Goal: Task Accomplishment & Management: Use online tool/utility

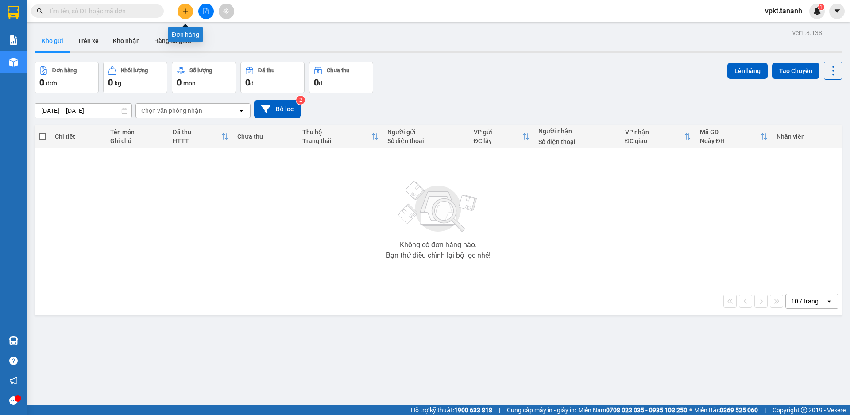
click at [190, 10] on button at bounding box center [184, 11] width 15 height 15
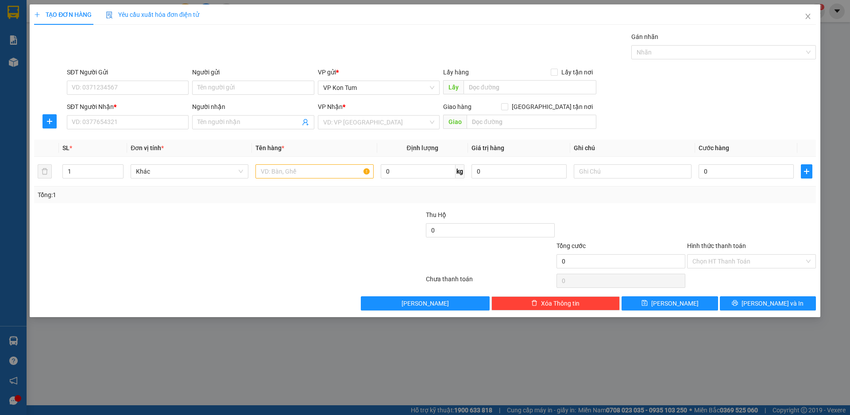
click at [8, 12] on div "TẠO ĐƠN HÀNG Yêu cầu xuất hóa đơn điện tử Transit Pickup Surcharge Ids Transit …" at bounding box center [425, 207] width 850 height 415
click at [450, 374] on div "TẠO ĐƠN HÀNG Yêu cầu xuất hóa đơn điện tử Transit Pickup Surcharge Ids Transit …" at bounding box center [425, 207] width 850 height 415
click at [10, 12] on div "TẠO ĐƠN HÀNG Yêu cầu xuất hóa đơn điện tử Transit Pickup Surcharge Ids Transit …" at bounding box center [425, 207] width 850 height 415
drag, startPoint x: 28, startPoint y: 9, endPoint x: 0, endPoint y: 5, distance: 28.2
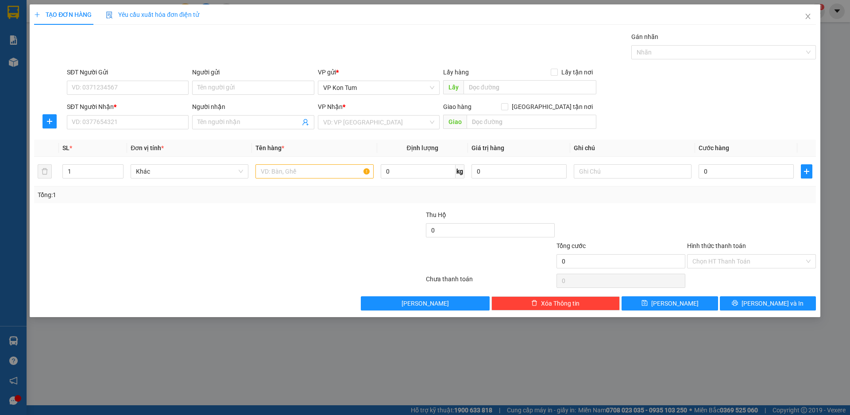
click at [25, 9] on div "TẠO ĐƠN HÀNG Yêu cầu xuất hóa đơn điện tử Transit Pickup Surcharge Ids Transit …" at bounding box center [425, 207] width 850 height 415
click at [4, 9] on div "TẠO ĐƠN HÀNG Yêu cầu xuất hóa đơn điện tử Transit Pickup Surcharge Ids Transit …" at bounding box center [425, 207] width 850 height 415
click at [6, 6] on div "TẠO ĐƠN HÀNG Yêu cầu xuất hóa đơn điện tử Transit Pickup Surcharge Ids Transit …" at bounding box center [425, 207] width 850 height 415
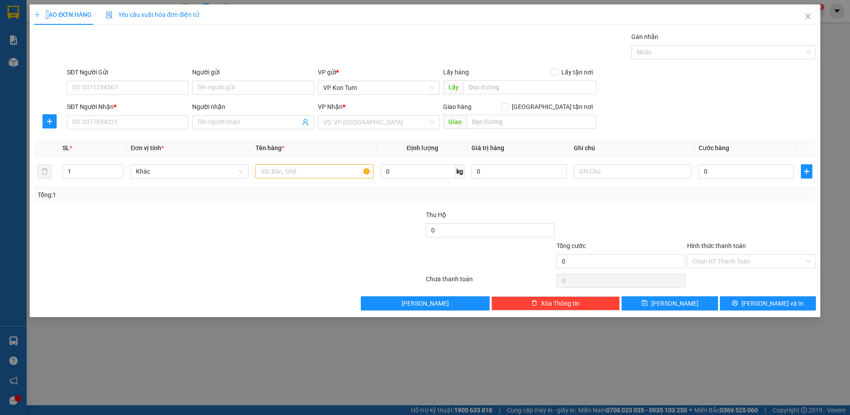
click at [6, 6] on div "TẠO ĐƠN HÀNG Yêu cầu xuất hóa đơn điện tử Transit Pickup Surcharge Ids Transit …" at bounding box center [425, 207] width 850 height 415
click at [12, 16] on div "TẠO ĐƠN HÀNG Yêu cầu xuất hóa đơn điện tử Transit Pickup Surcharge Ids Transit …" at bounding box center [425, 207] width 850 height 415
click at [13, 14] on div "TẠO ĐƠN HÀNG Yêu cầu xuất hóa đơn điện tử Transit Pickup Surcharge Ids Transit …" at bounding box center [425, 207] width 850 height 415
click at [10, 9] on div "TẠO ĐƠN HÀNG Yêu cầu xuất hóa đơn điện tử Transit Pickup Surcharge Ids Transit …" at bounding box center [425, 207] width 850 height 415
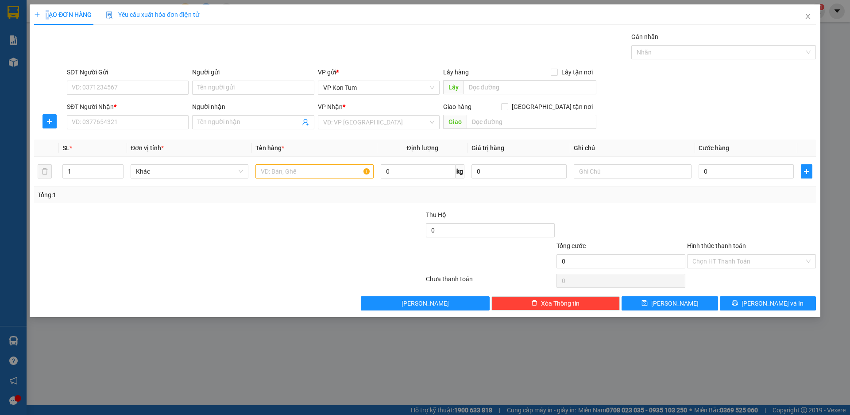
click at [10, 9] on div "TẠO ĐƠN HÀNG Yêu cầu xuất hóa đơn điện tử Transit Pickup Surcharge Ids Transit …" at bounding box center [425, 207] width 850 height 415
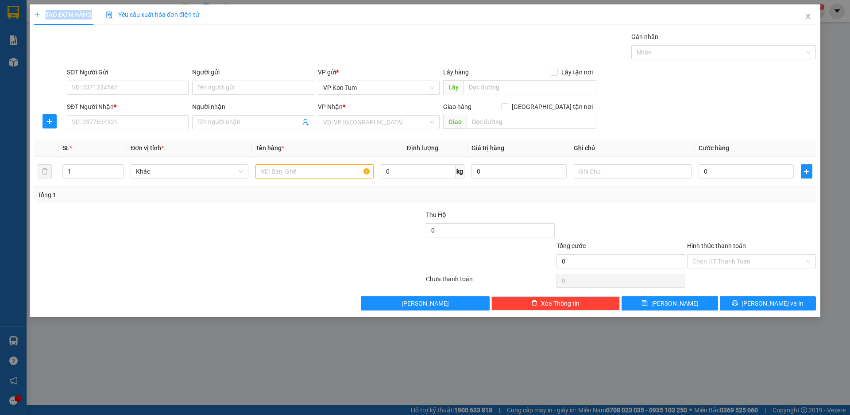
click at [64, 12] on span "TẠO ĐƠN HÀNG" at bounding box center [63, 14] width 58 height 7
click at [65, 12] on span "TẠO ĐƠN HÀNG" at bounding box center [63, 14] width 58 height 7
click at [53, 13] on span "TẠO ĐƠN HÀNG" at bounding box center [63, 14] width 58 height 7
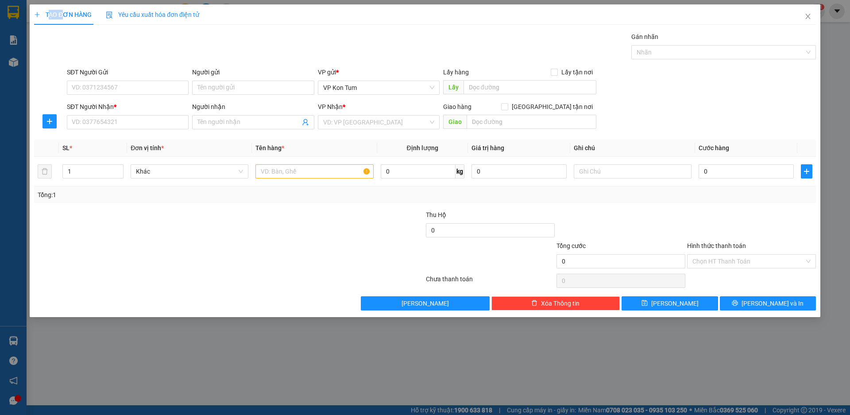
click at [53, 13] on span "TẠO ĐƠN HÀNG" at bounding box center [63, 14] width 58 height 7
click at [807, 15] on icon "close" at bounding box center [807, 16] width 7 height 7
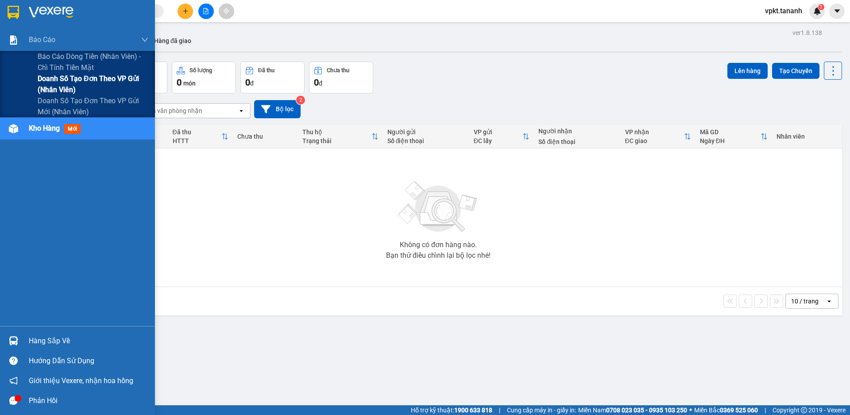
click at [90, 85] on span "Doanh số tạo đơn theo VP gửi (nhân viên)" at bounding box center [93, 84] width 111 height 22
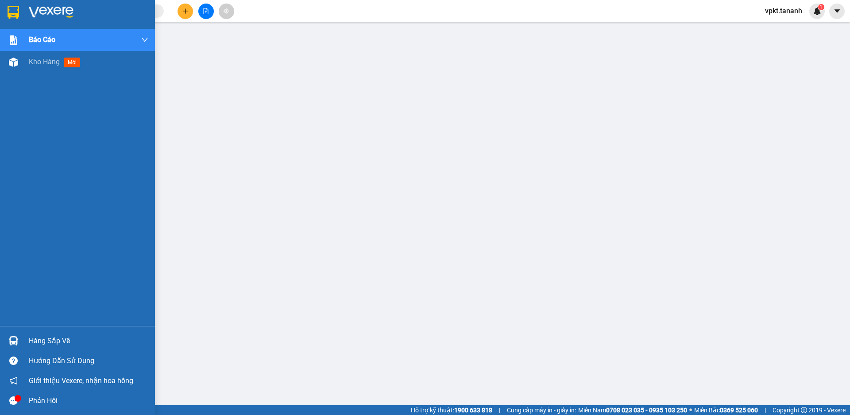
click at [12, 7] on img at bounding box center [14, 12] width 12 height 13
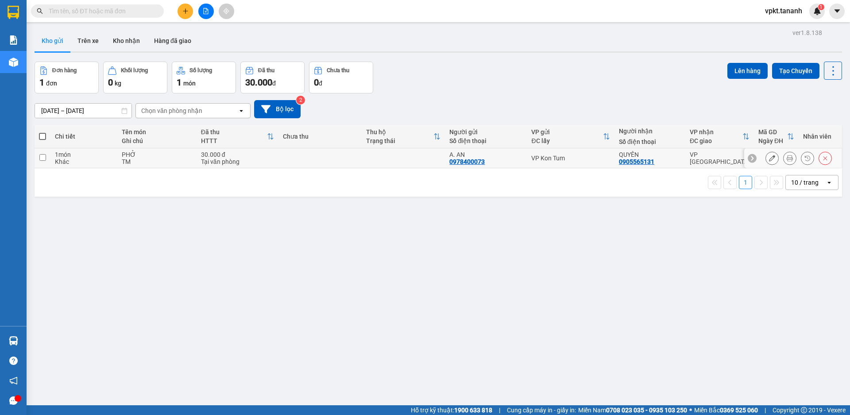
click at [40, 156] on input "checkbox" at bounding box center [42, 157] width 7 height 7
checkbox input "true"
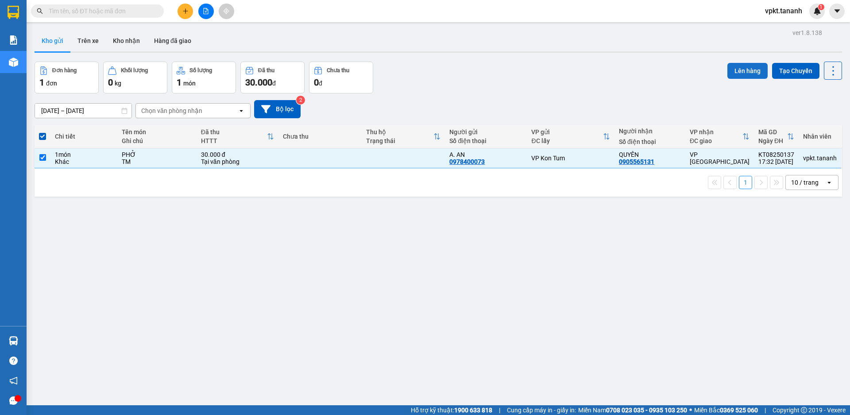
click at [745, 69] on button "Lên hàng" at bounding box center [747, 71] width 40 height 16
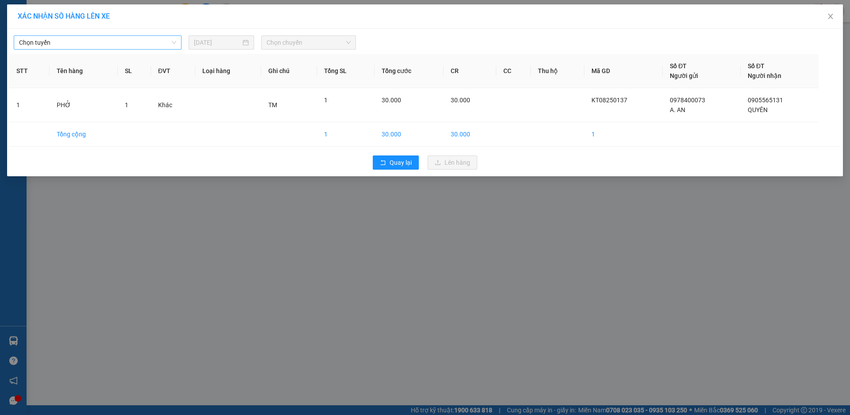
click at [95, 45] on span "Chọn tuyến" at bounding box center [97, 42] width 157 height 13
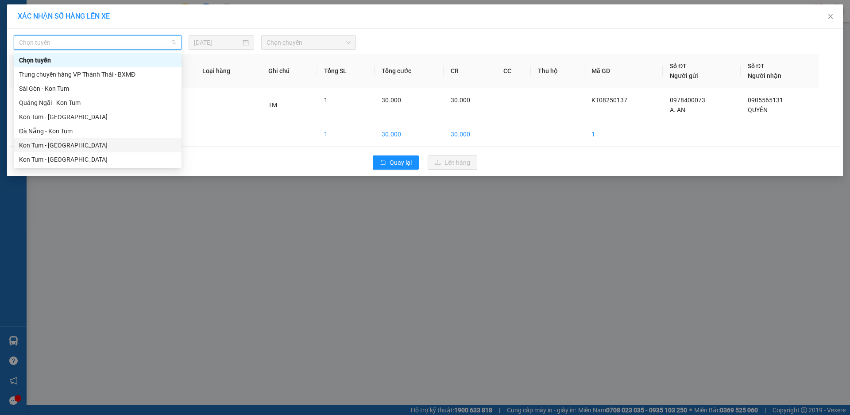
click at [70, 145] on div "Kon Tum - Đà Nẵng" at bounding box center [97, 145] width 157 height 10
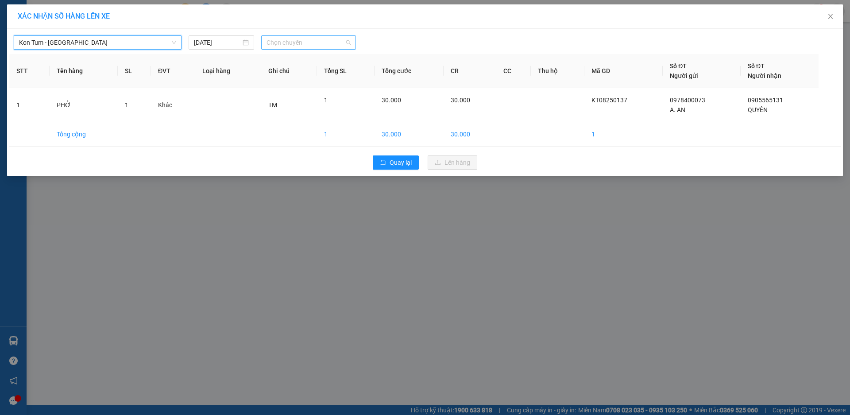
click at [353, 46] on div "Chọn chuyến" at bounding box center [308, 42] width 95 height 14
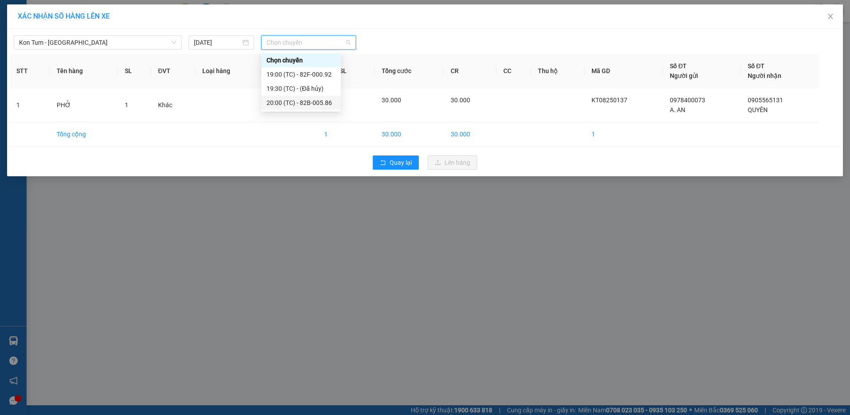
click at [318, 101] on div "20:00 (TC) - 82B-005.86" at bounding box center [300, 103] width 69 height 10
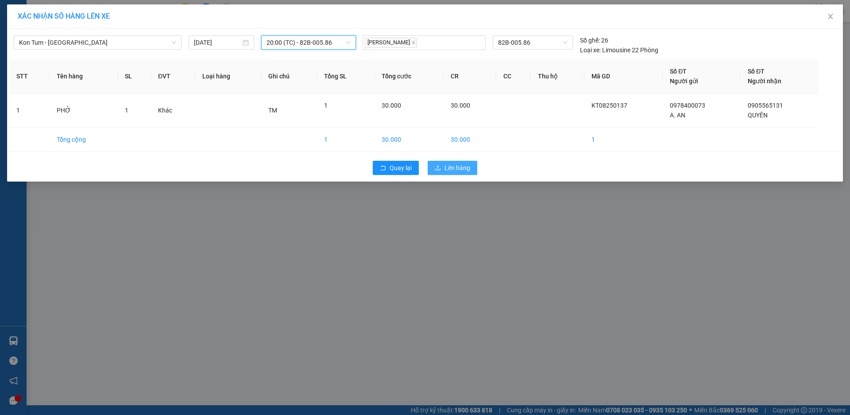
click at [457, 166] on span "Lên hàng" at bounding box center [457, 168] width 26 height 10
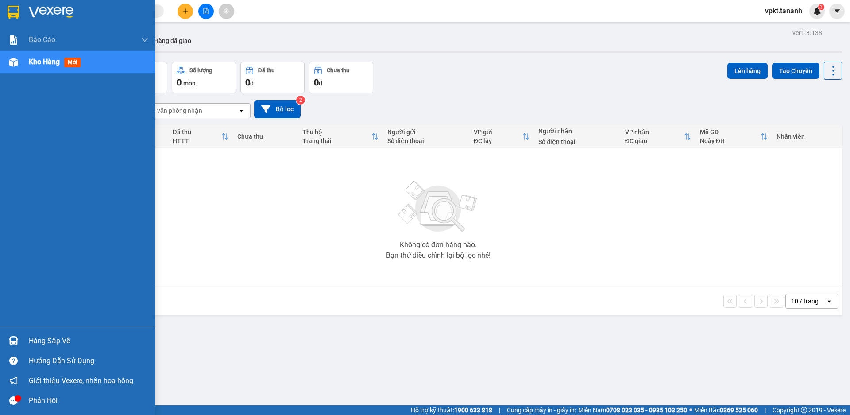
click at [15, 12] on img at bounding box center [14, 12] width 12 height 13
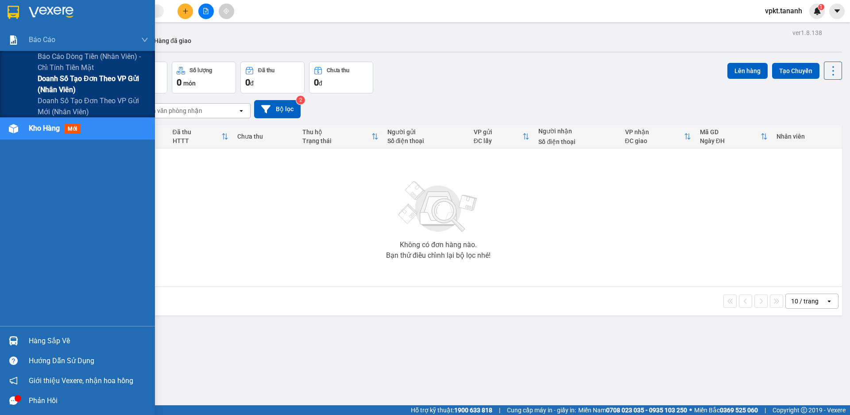
click at [70, 81] on span "Doanh số tạo đơn theo VP gửi (nhân viên)" at bounding box center [93, 84] width 111 height 22
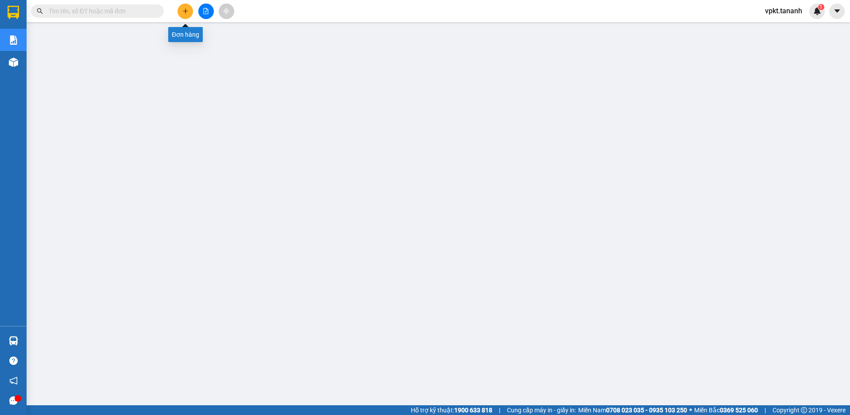
click at [179, 13] on button at bounding box center [184, 11] width 15 height 15
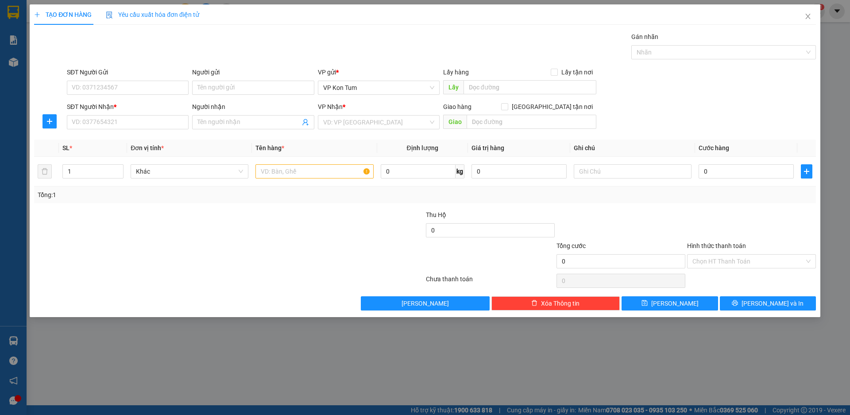
click at [220, 247] on div at bounding box center [163, 256] width 261 height 31
